Goal: Transaction & Acquisition: Purchase product/service

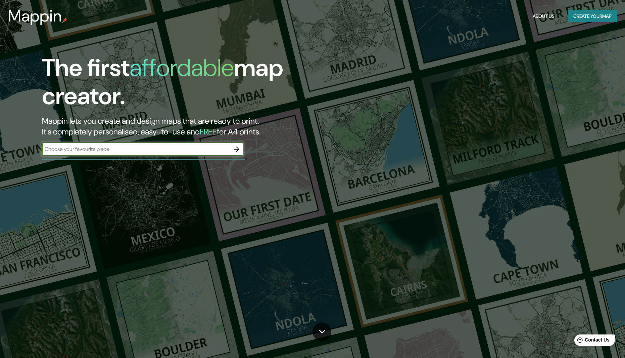
click at [592, 18] on button "Create your map" at bounding box center [592, 16] width 49 height 12
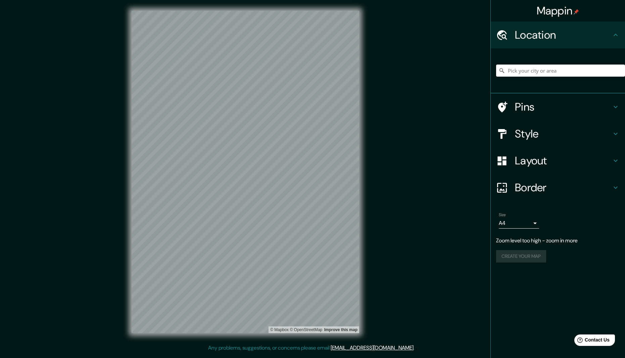
click at [523, 224] on body "Mappin Location Pins Style Layout Border Choose a border. Hint : you can make l…" at bounding box center [312, 179] width 625 height 358
click at [525, 261] on li "A1 ($2.50)" at bounding box center [519, 261] width 40 height 12
click at [530, 222] on body "Mappin Location Pins Style Layout Border Choose a border. Hint : you can make l…" at bounding box center [312, 179] width 625 height 358
click at [528, 240] on li "A4" at bounding box center [519, 237] width 40 height 12
type input "single"
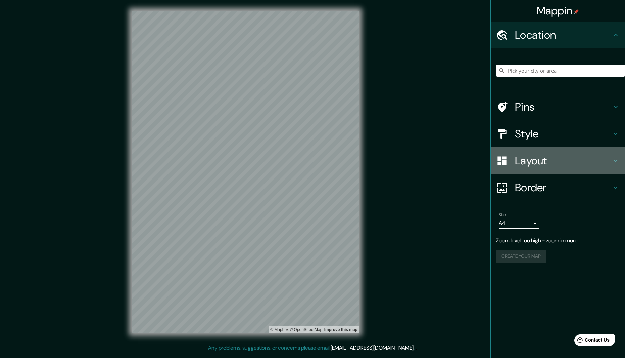
click at [527, 163] on h4 "Layout" at bounding box center [563, 160] width 97 height 13
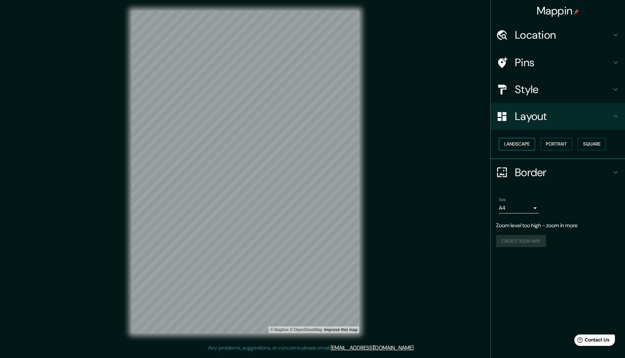
click at [531, 145] on button "Landscape" at bounding box center [517, 144] width 36 height 12
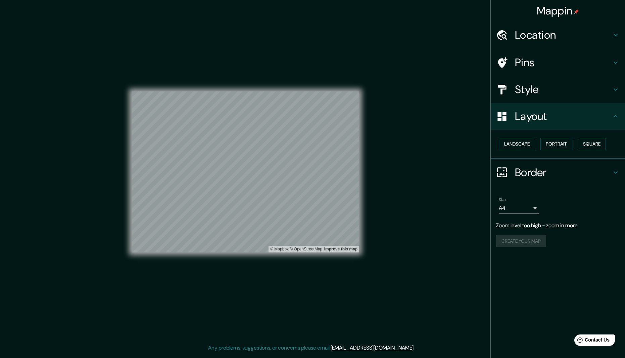
click at [555, 93] on h4 "Style" at bounding box center [563, 89] width 97 height 13
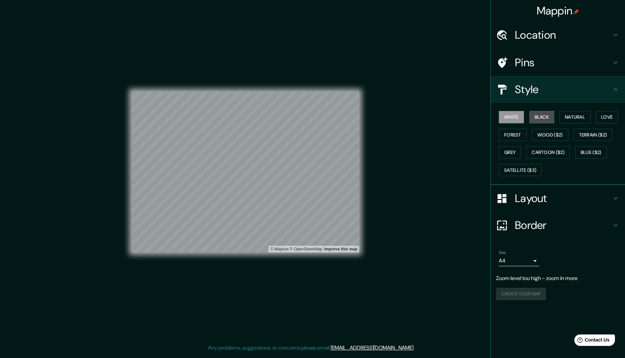
click at [554, 115] on button "Black" at bounding box center [541, 117] width 25 height 12
click at [516, 117] on button "White" at bounding box center [511, 117] width 25 height 12
drag, startPoint x: 542, startPoint y: 65, endPoint x: 545, endPoint y: 59, distance: 6.6
click at [542, 64] on h4 "Pins" at bounding box center [563, 62] width 97 height 13
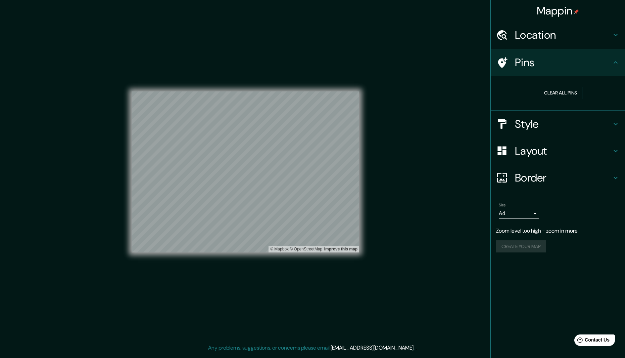
click at [563, 23] on div "Location" at bounding box center [558, 34] width 134 height 27
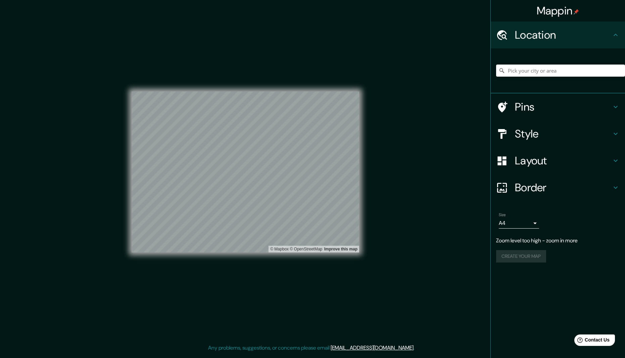
click at [563, 36] on h4 "Location" at bounding box center [563, 34] width 97 height 13
click at [551, 126] on div "Style" at bounding box center [558, 133] width 134 height 27
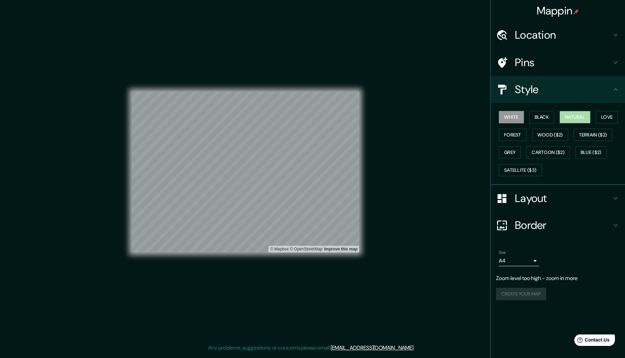
click at [583, 115] on button "Natural" at bounding box center [575, 117] width 31 height 12
click at [609, 121] on button "Love" at bounding box center [607, 117] width 22 height 12
click at [508, 134] on button "Forest" at bounding box center [513, 135] width 28 height 12
click at [521, 149] on button "Grey" at bounding box center [510, 152] width 22 height 12
click at [608, 119] on button "Love" at bounding box center [607, 117] width 22 height 12
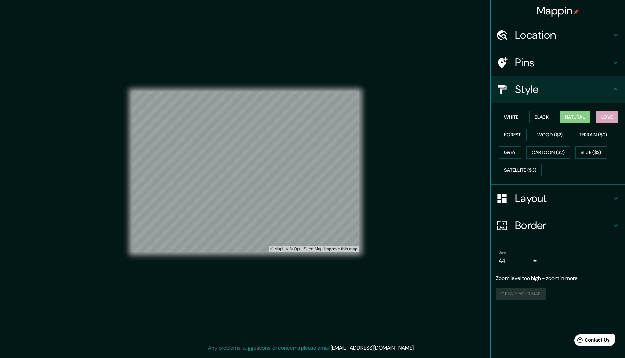
click at [582, 119] on button "Natural" at bounding box center [575, 117] width 31 height 12
click at [548, 118] on button "Black" at bounding box center [541, 117] width 25 height 12
click at [514, 119] on button "White" at bounding box center [511, 117] width 25 height 12
